Goal: Information Seeking & Learning: Learn about a topic

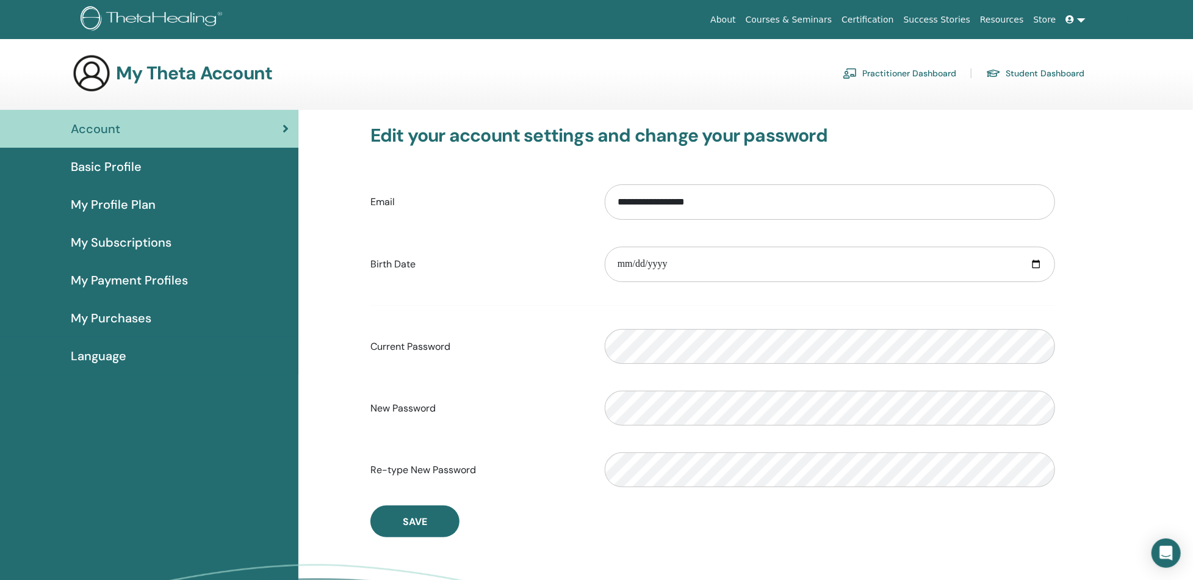
click at [102, 198] on span "My Profile Plan" at bounding box center [113, 204] width 85 height 18
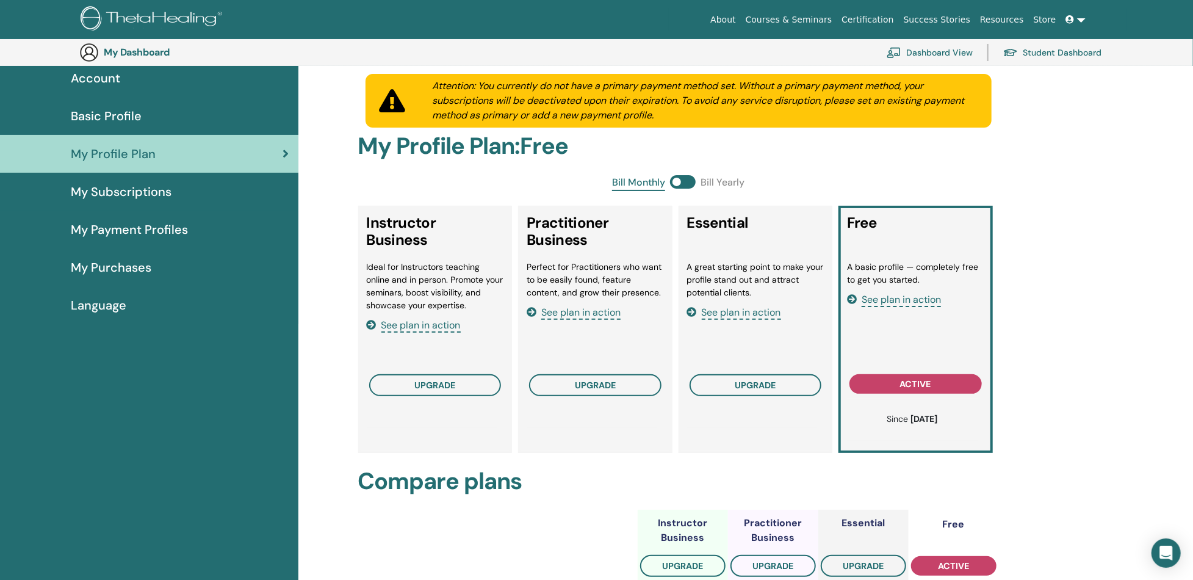
scroll to position [148, 0]
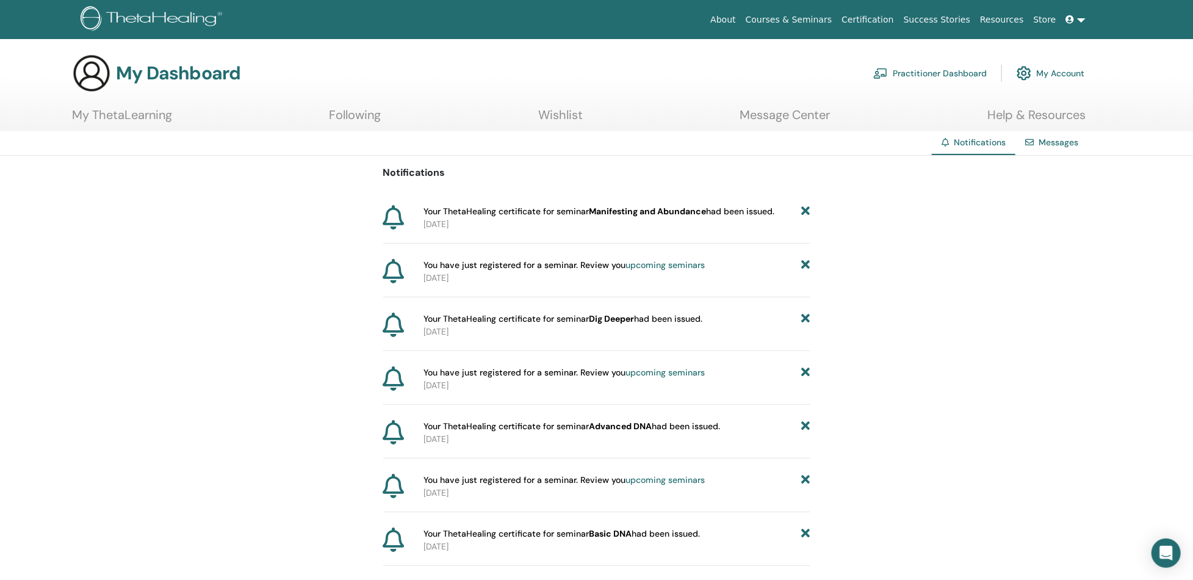
click at [135, 117] on link "My ThetaLearning" at bounding box center [122, 119] width 100 height 24
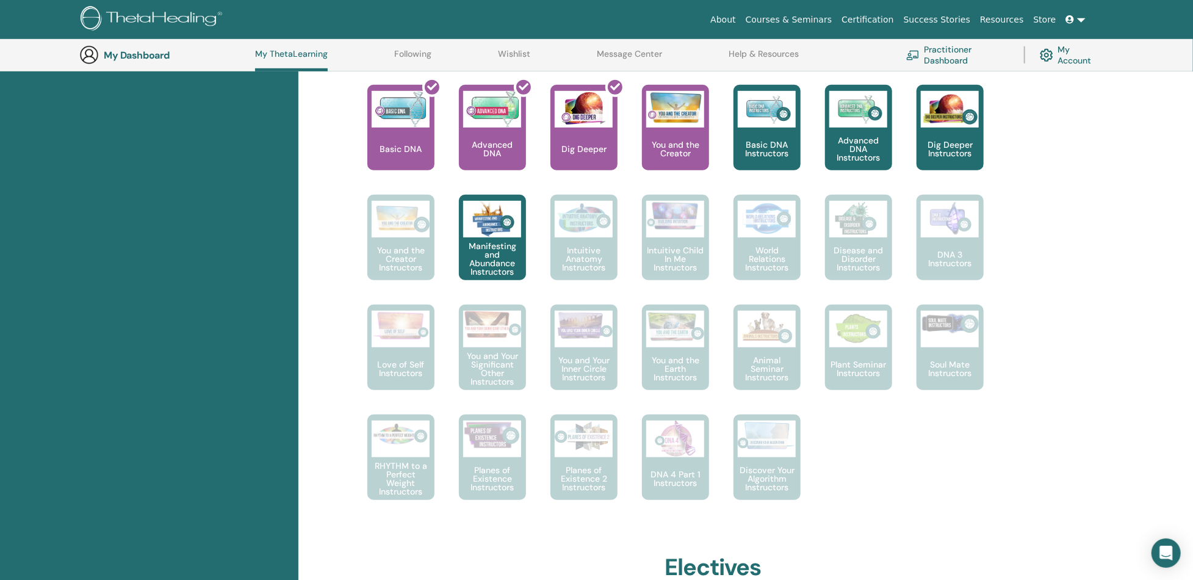
scroll to position [520, 0]
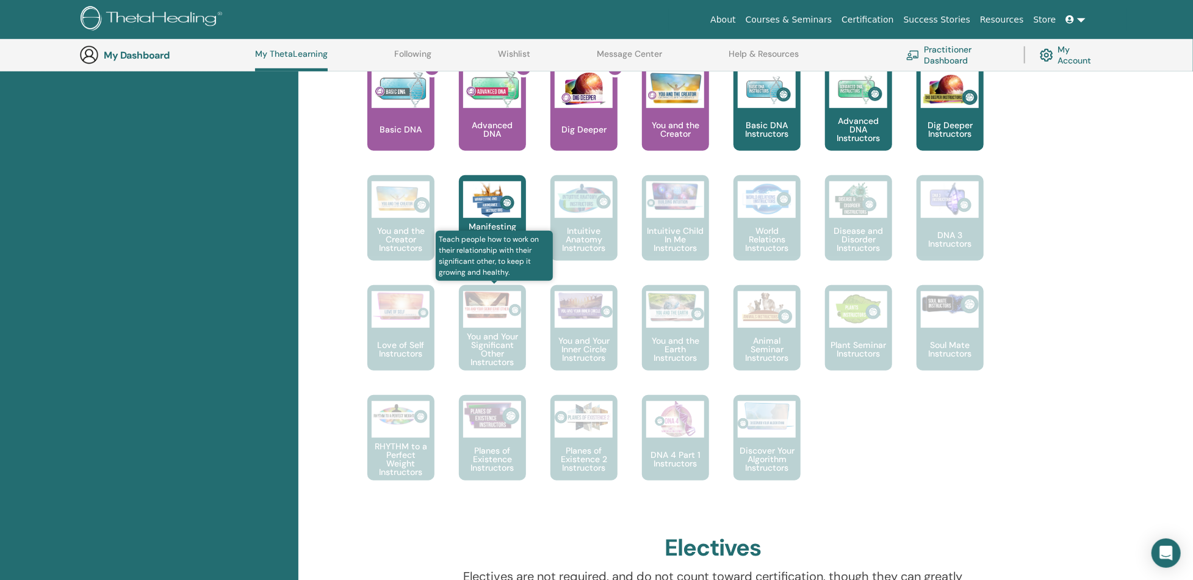
click at [474, 329] on div "You and Your Significant Other Instructors" at bounding box center [492, 327] width 67 height 85
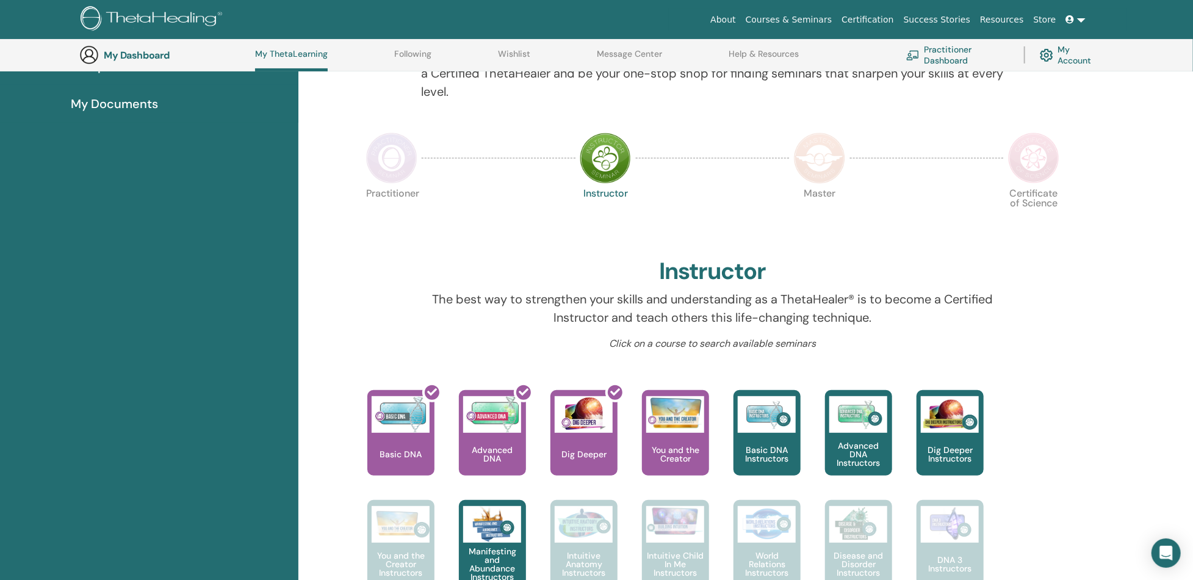
scroll to position [194, 0]
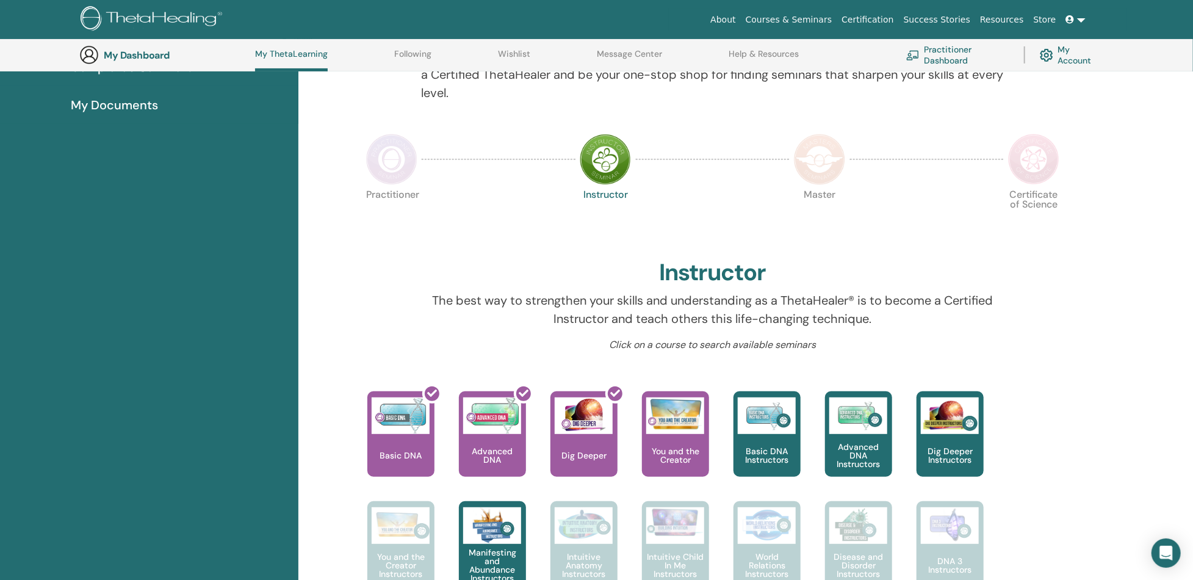
click at [1056, 57] on link "My Account" at bounding box center [1071, 54] width 62 height 27
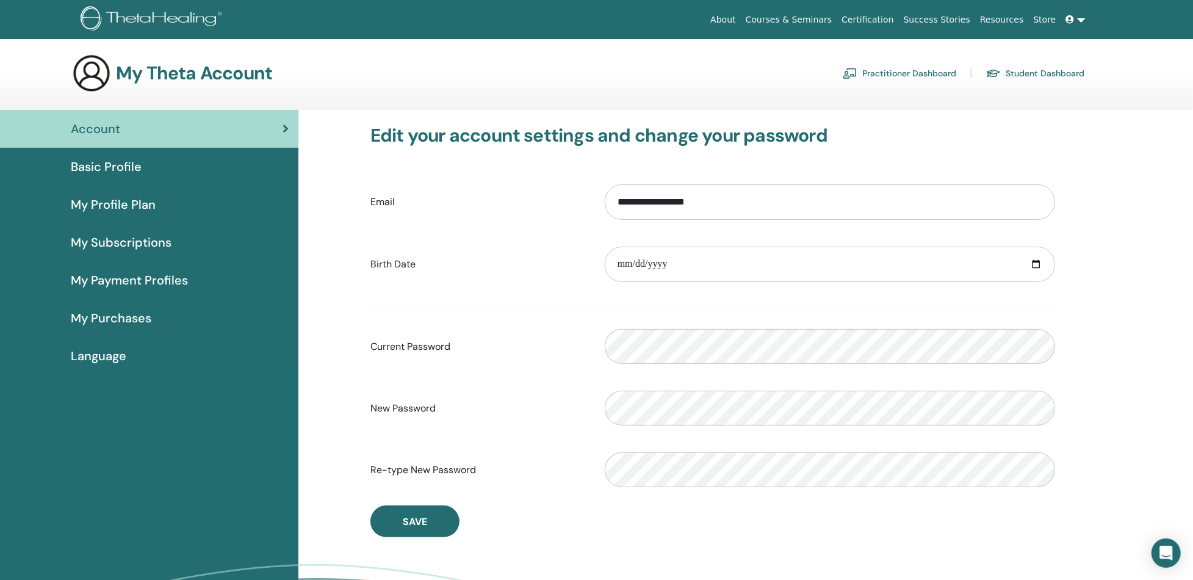
click at [142, 245] on span "My Subscriptions" at bounding box center [121, 242] width 101 height 18
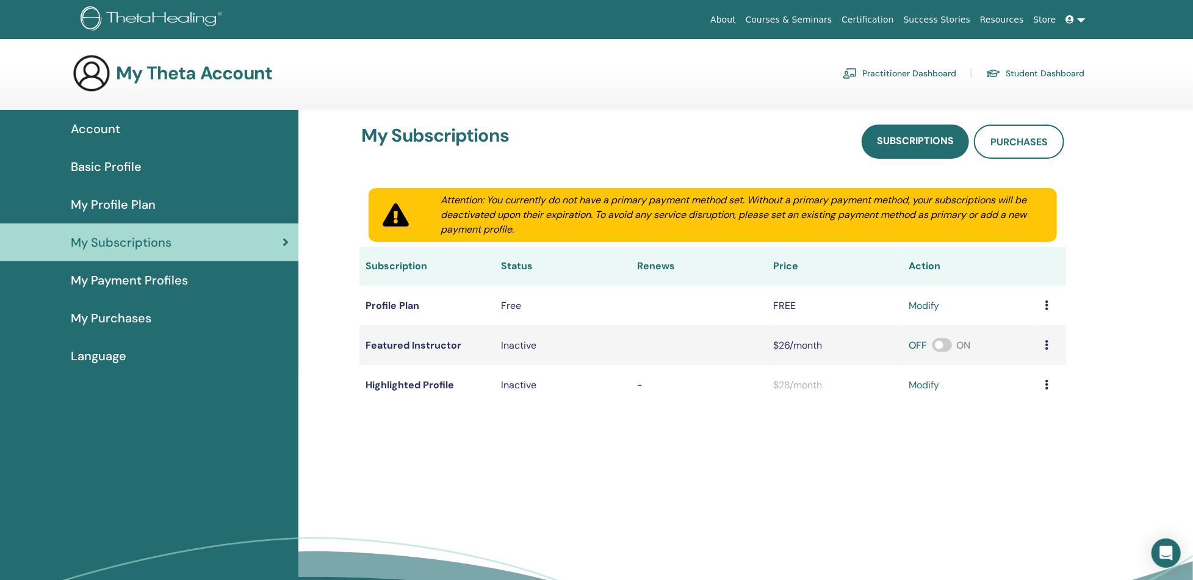
click at [1066, 67] on link "Student Dashboard" at bounding box center [1035, 73] width 98 height 20
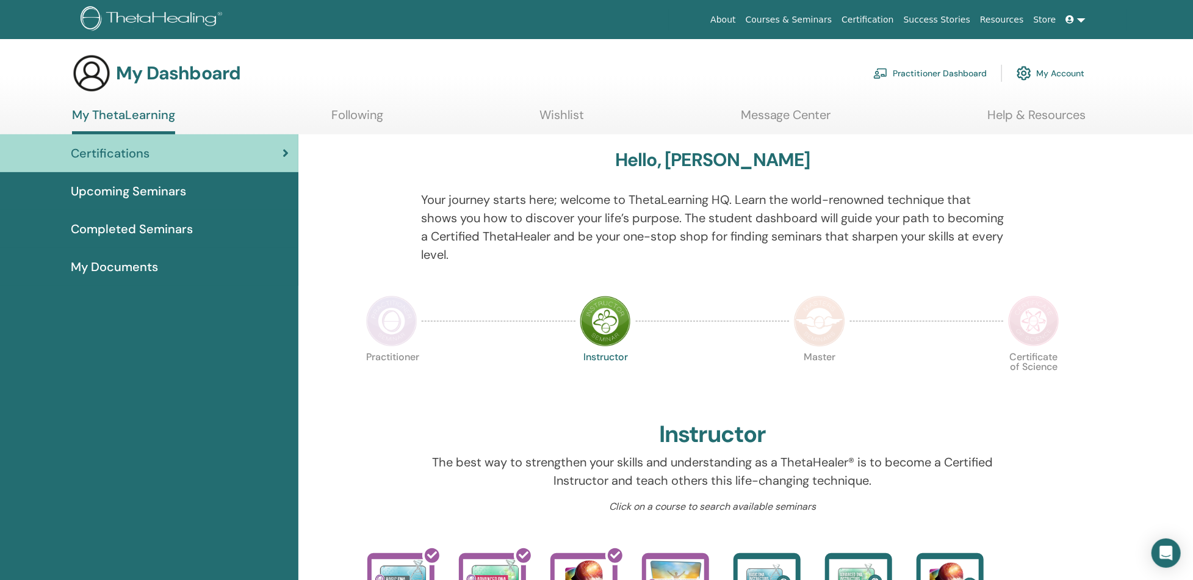
click at [168, 226] on span "Completed Seminars" at bounding box center [132, 229] width 122 height 18
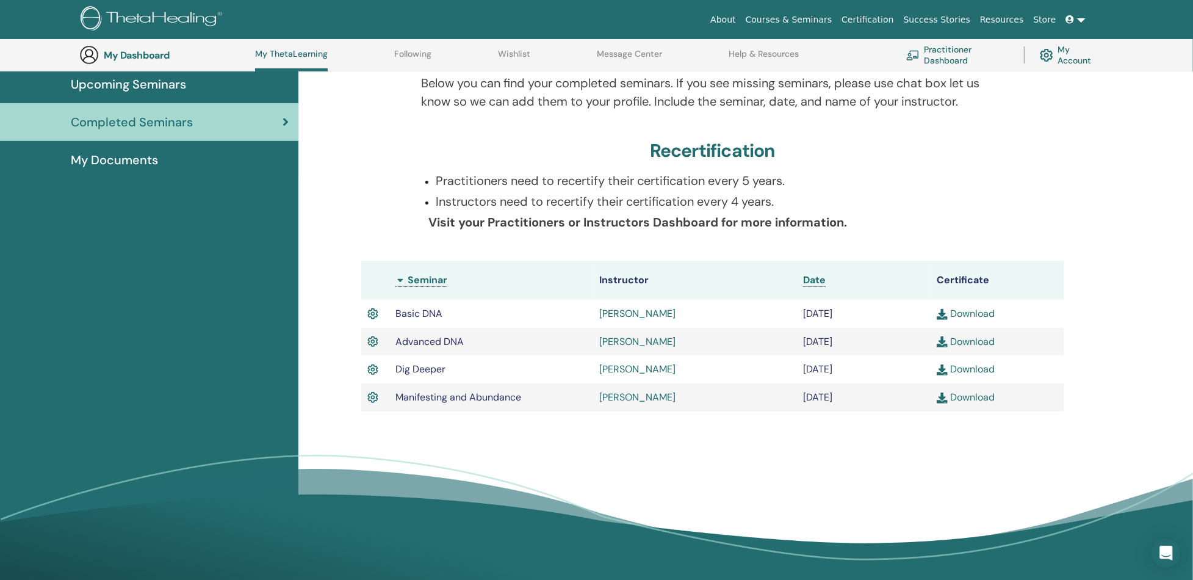
scroll to position [154, 0]
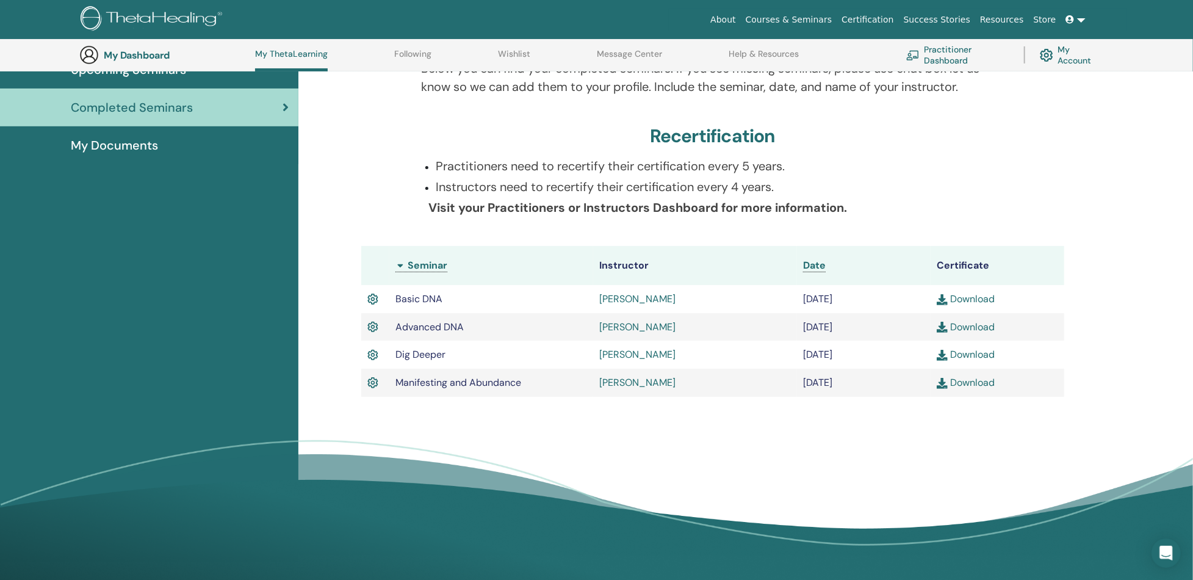
click at [972, 380] on link "Download" at bounding box center [966, 382] width 58 height 13
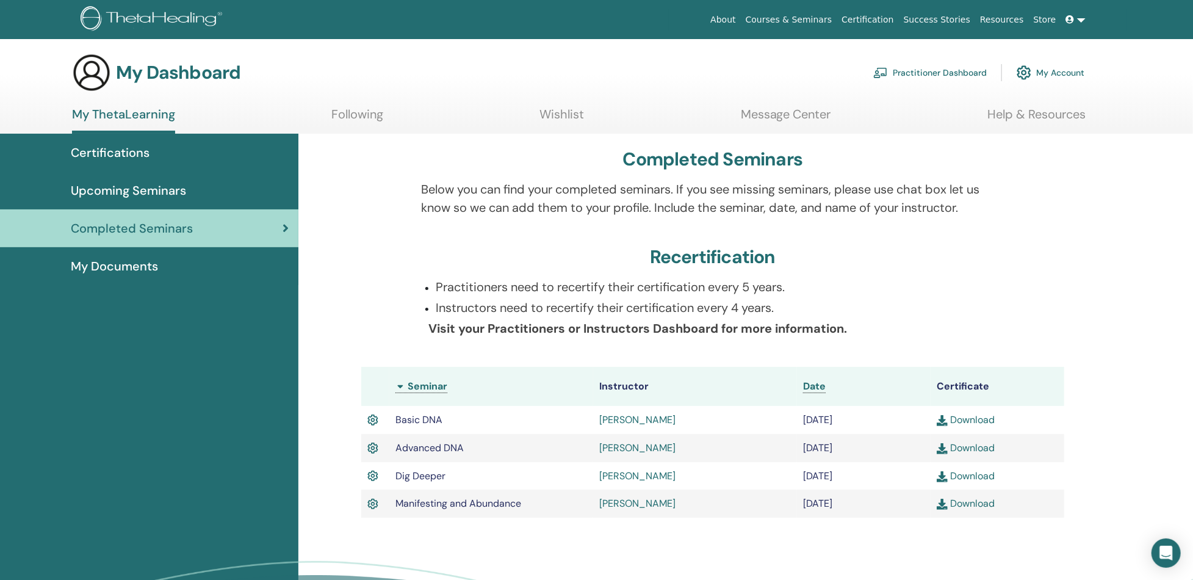
scroll to position [0, 0]
click at [160, 183] on span "Upcoming Seminars" at bounding box center [128, 191] width 115 height 18
